Goal: Task Accomplishment & Management: Use online tool/utility

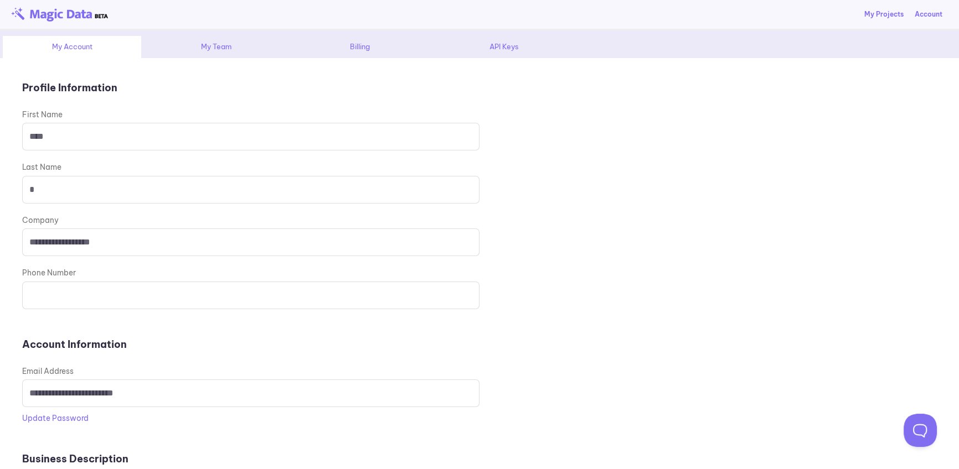
click at [503, 48] on div "API Keys" at bounding box center [503, 47] width 138 height 22
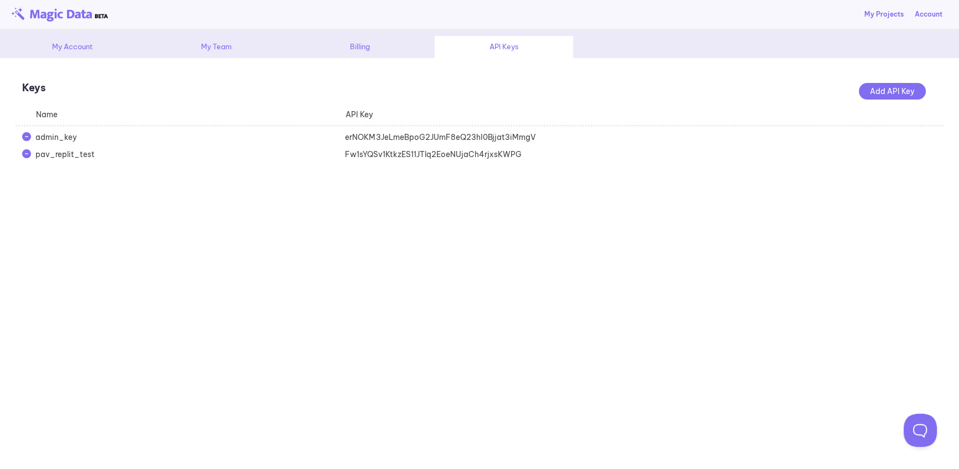
click at [464, 136] on div "erNOKM3JeLmeBpoG2JUmF8eQ23hI0Bjjat3iMmgV" at bounding box center [492, 137] width 309 height 11
copy div "erNOKM3JeLmeBpoG2JUmF8eQ23hI0Bjjat3iMmgV"
click at [492, 140] on div "erNOKM3JeLmeBpoG2JUmF8eQ23hI0Bjjat3iMmgV" at bounding box center [492, 137] width 309 height 11
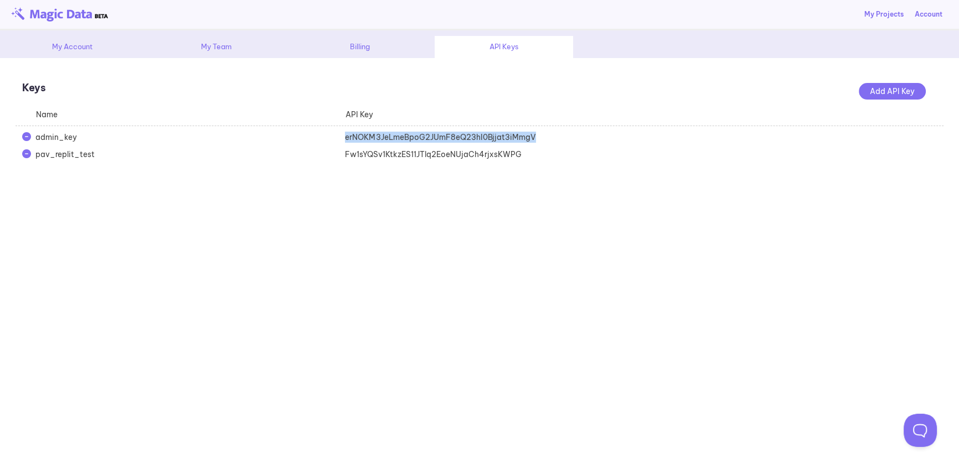
click at [504, 139] on div "erNOKM3JeLmeBpoG2JUmF8eQ23hI0Bjjat3iMmgV" at bounding box center [492, 137] width 309 height 11
click at [498, 137] on div "erNOKM3JeLmeBpoG2JUmF8eQ23hI0Bjjat3iMmgV" at bounding box center [492, 137] width 309 height 11
click at [439, 151] on div "Fw1sYQSv1KtkzES11JTlq2EoeNUjaCh4rjxsKWPG" at bounding box center [492, 154] width 309 height 11
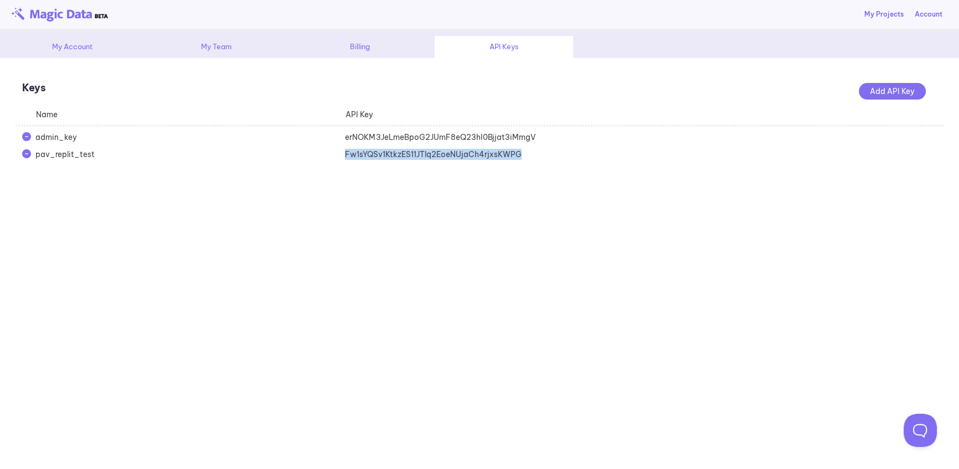
click at [439, 151] on div "Fw1sYQSv1KtkzES11JTlq2EoeNUjaCh4rjxsKWPG" at bounding box center [492, 154] width 309 height 11
copy div "Fw1sYQSv1KtkzES11JTlq2EoeNUjaCh4rjxsKWPG"
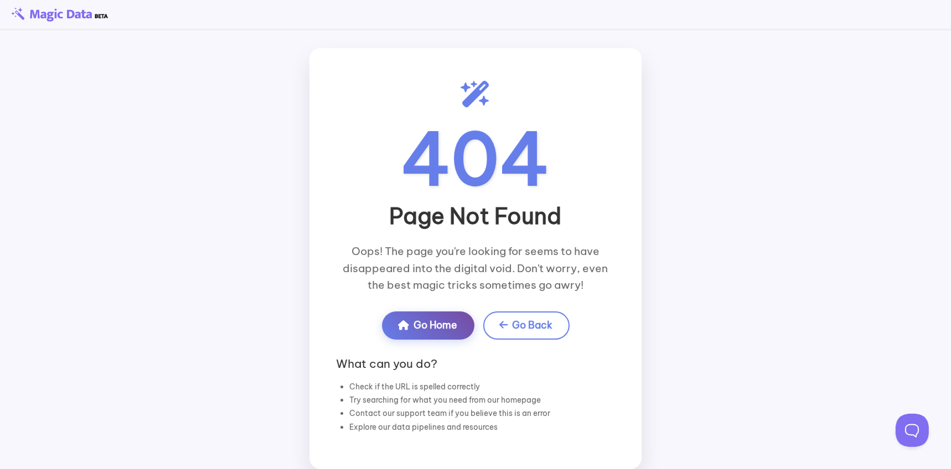
click at [787, 84] on div "404 Page Not Found Oops! The page you're looking for seems to have disappeared …" at bounding box center [475, 258] width 951 height 457
